Goal: Task Accomplishment & Management: Complete application form

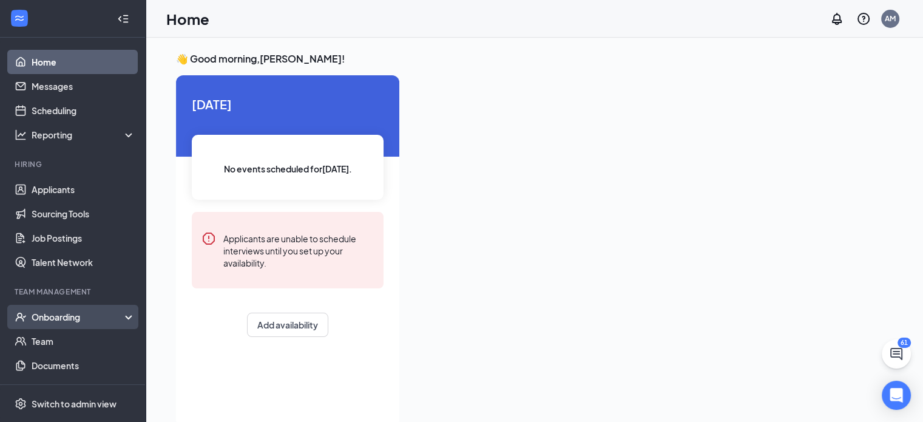
click at [62, 321] on div "Onboarding" at bounding box center [78, 317] width 93 height 12
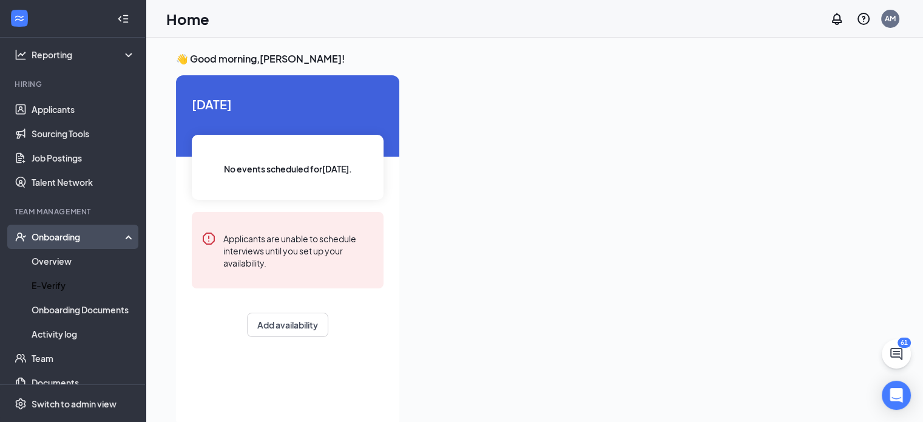
scroll to position [80, 0]
click at [80, 259] on link "Overview" at bounding box center [84, 261] width 104 height 24
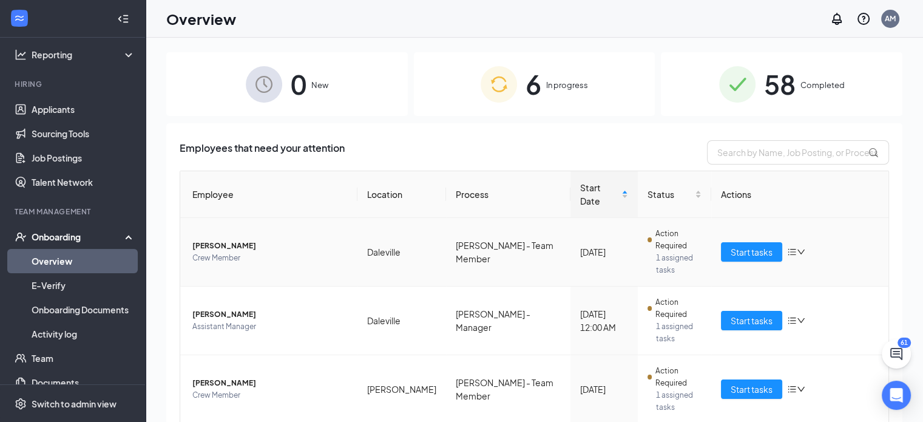
scroll to position [45, 0]
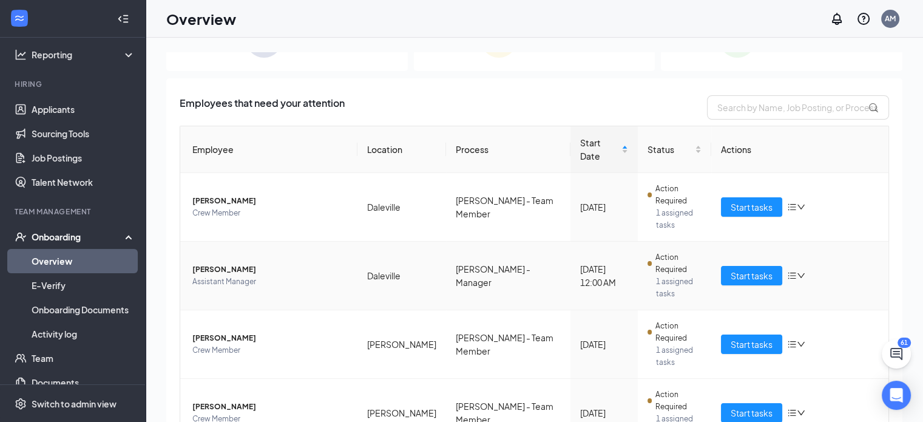
click at [799, 266] on div "Start tasks" at bounding box center [800, 275] width 158 height 19
click at [801, 266] on div "Start tasks" at bounding box center [800, 275] width 158 height 19
click at [797, 271] on icon "down" at bounding box center [801, 275] width 8 height 8
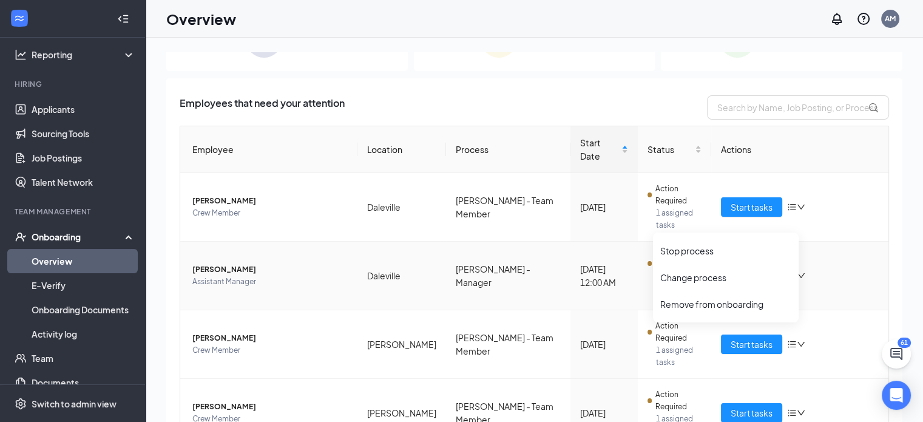
click at [802, 266] on div "Start tasks" at bounding box center [800, 275] width 158 height 19
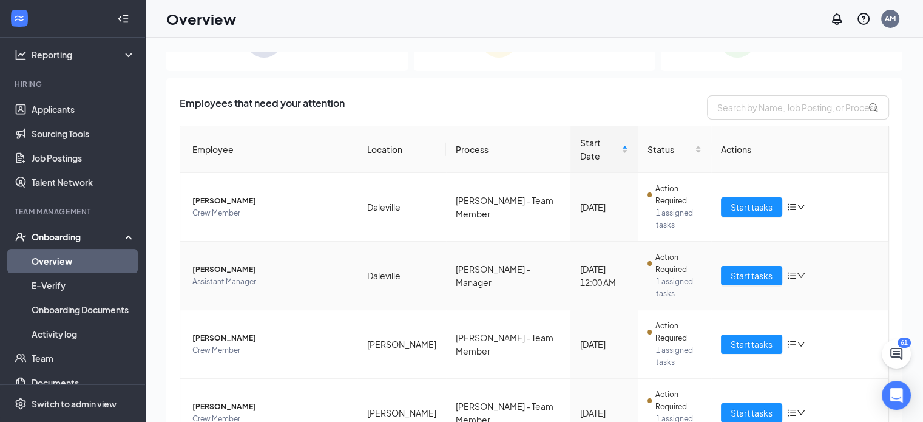
click at [237, 263] on span "[PERSON_NAME]" at bounding box center [269, 269] width 155 height 12
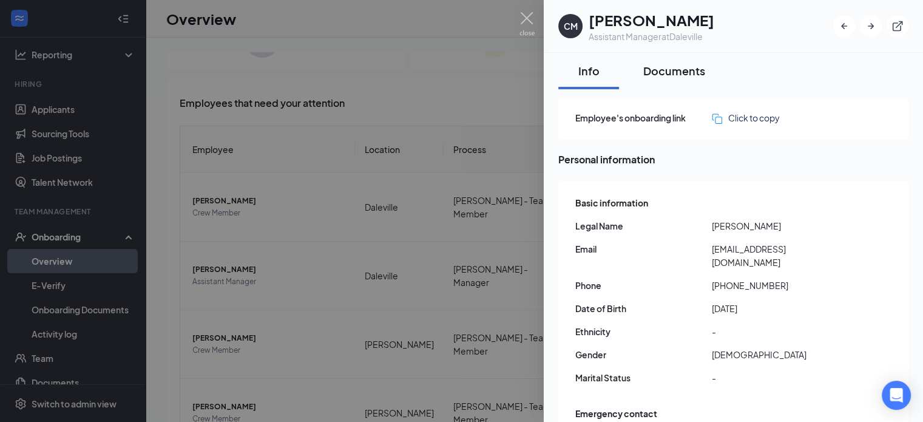
click at [679, 66] on div "Documents" at bounding box center [674, 70] width 62 height 15
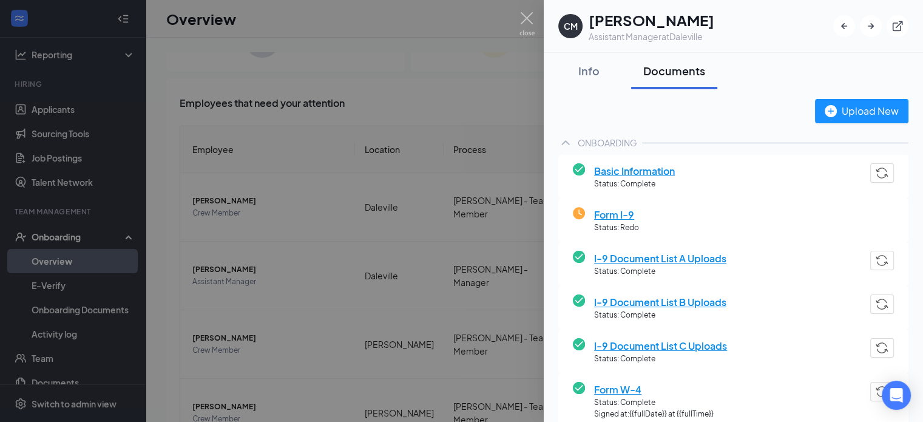
click at [610, 212] on span "Form I-9" at bounding box center [616, 214] width 45 height 15
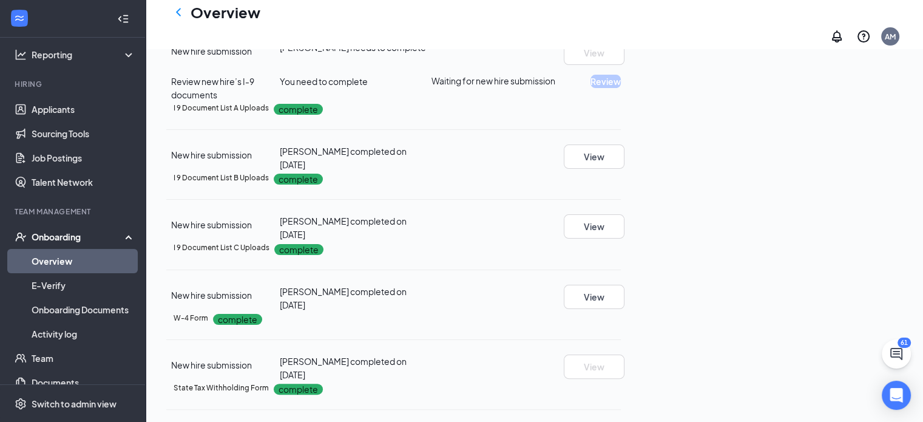
scroll to position [215, 0]
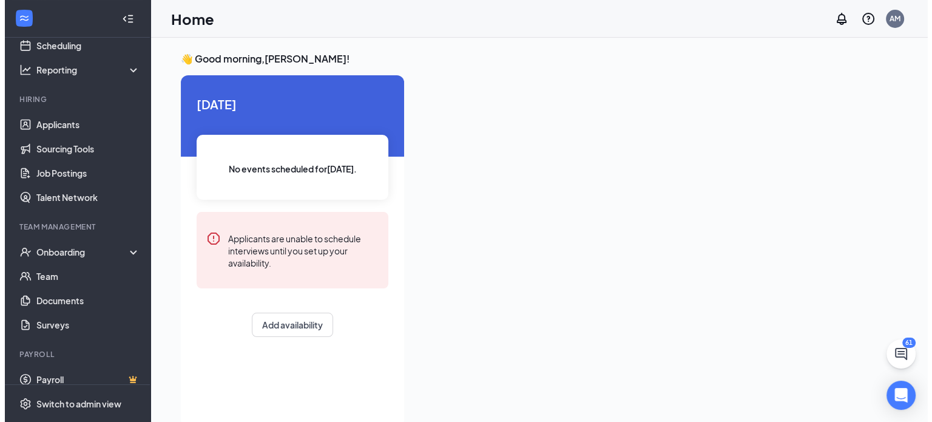
scroll to position [77, 0]
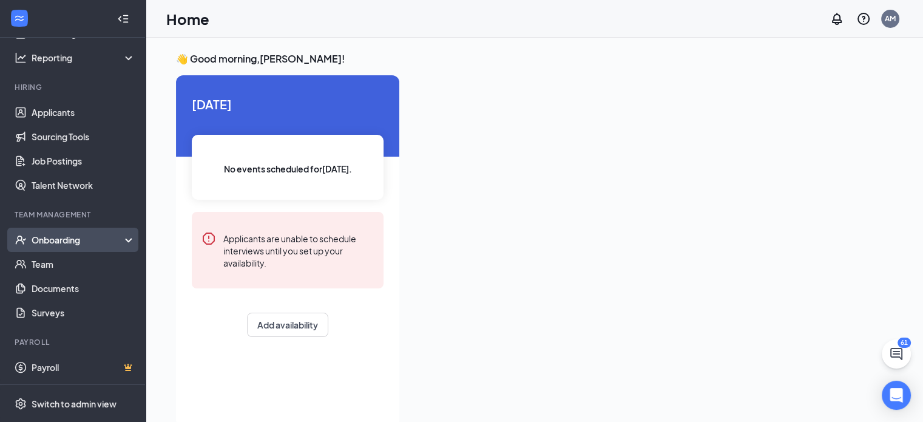
click at [73, 241] on div "Onboarding" at bounding box center [78, 240] width 93 height 12
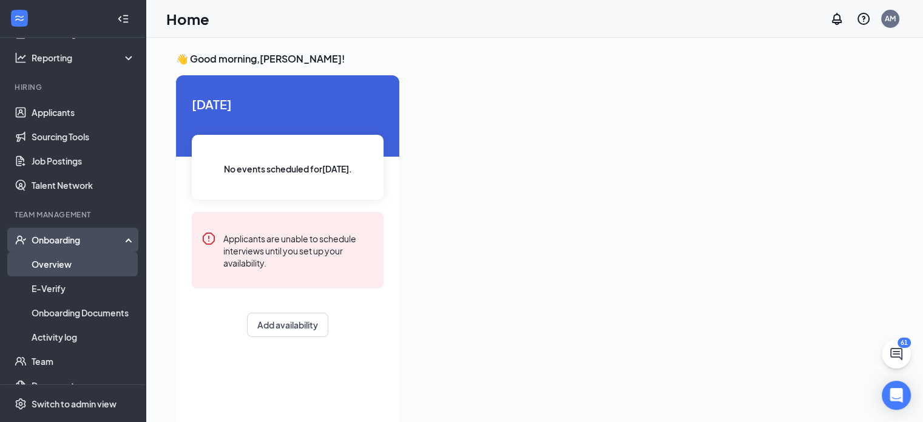
click at [84, 271] on link "Overview" at bounding box center [84, 264] width 104 height 24
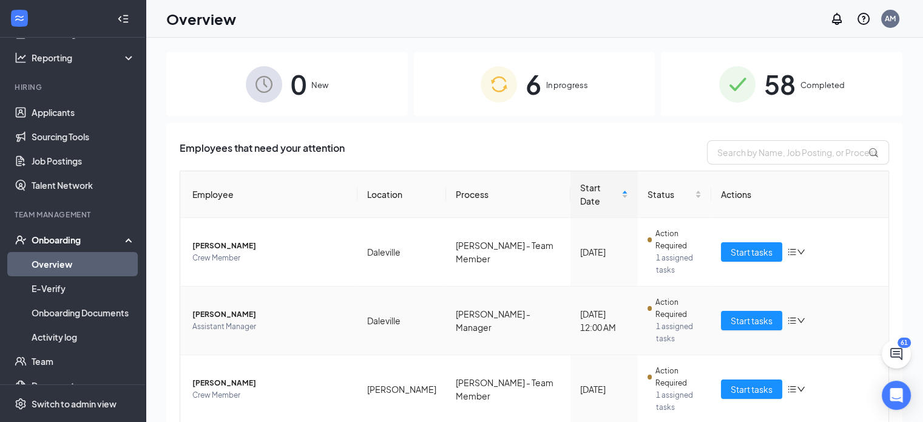
click at [214, 308] on span "[PERSON_NAME]" at bounding box center [269, 314] width 155 height 12
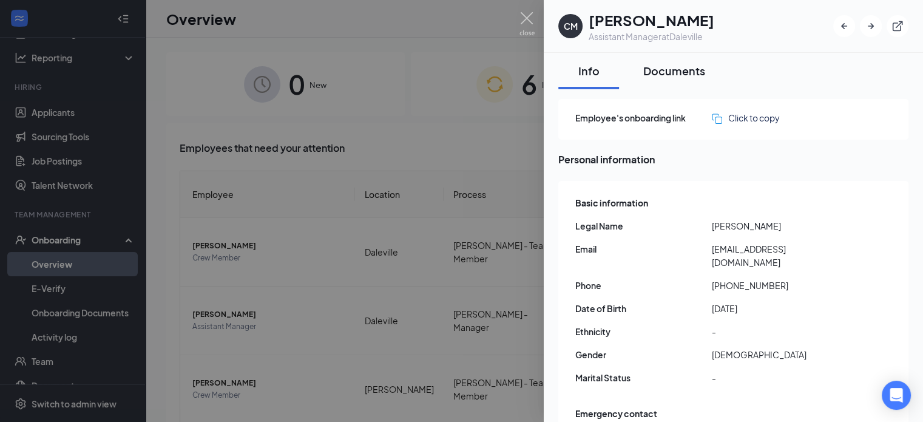
click at [677, 72] on div "Documents" at bounding box center [674, 70] width 62 height 15
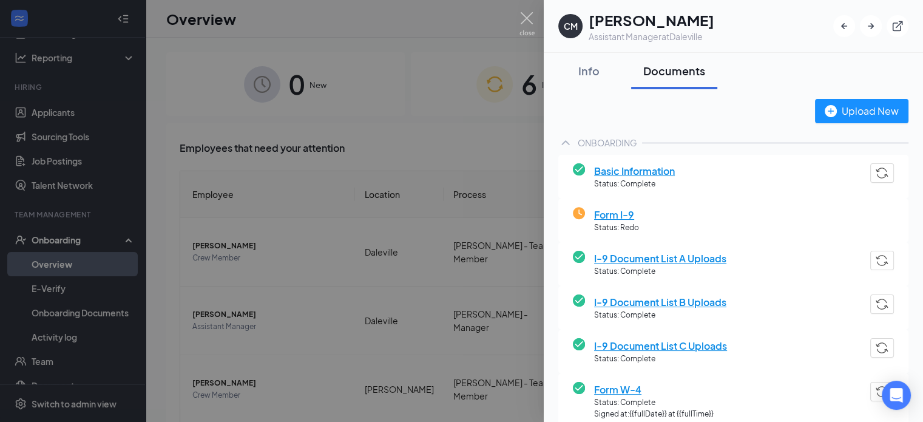
click at [604, 217] on span "Form I-9" at bounding box center [616, 214] width 45 height 15
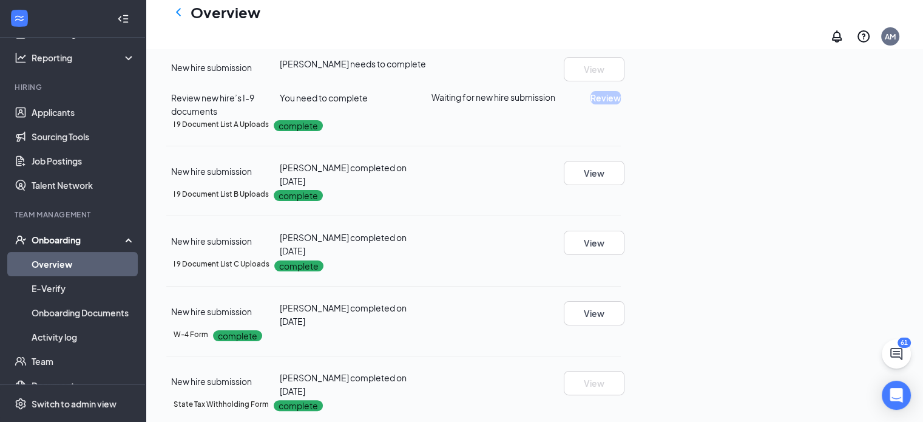
scroll to position [200, 0]
click at [621, 20] on icon "Ellipses" at bounding box center [621, 20] width 0 height 0
click at [621, 117] on div "Form I-9 (without E-Verify) Restarted on [DATE] by [PERSON_NAME] New hire submi…" at bounding box center [393, 65] width 455 height 104
